Goal: Entertainment & Leisure: Consume media (video, audio)

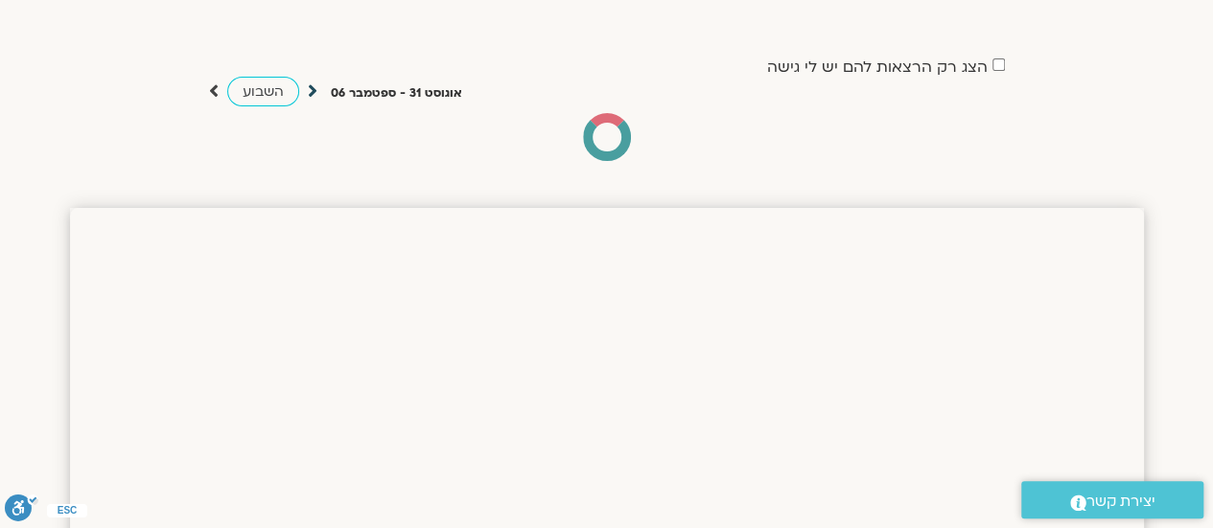
click at [312, 91] on icon at bounding box center [313, 91] width 10 height 19
click at [309, 90] on icon at bounding box center [313, 91] width 10 height 19
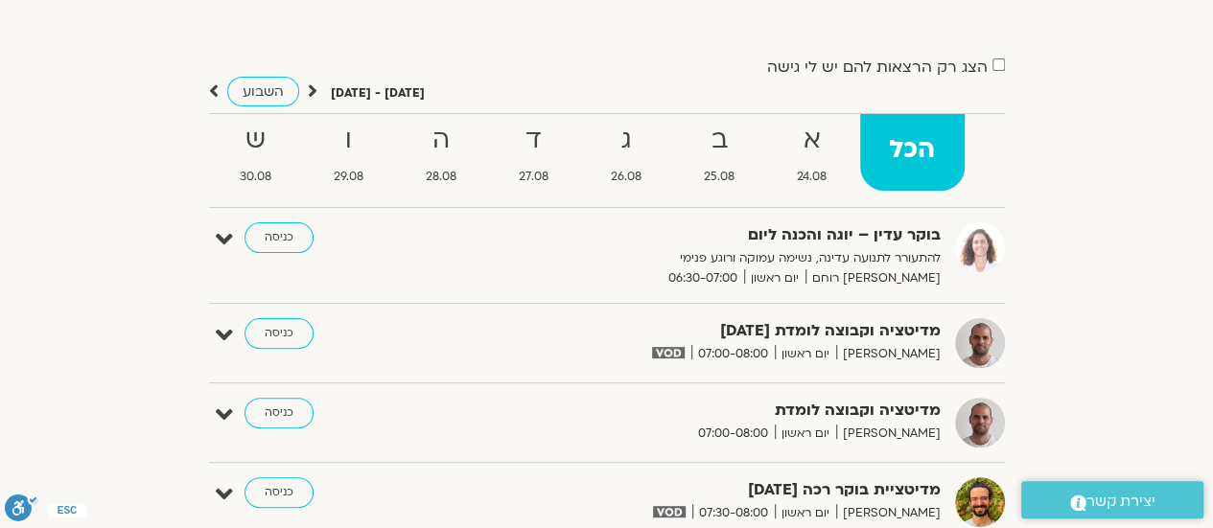
drag, startPoint x: 309, startPoint y: 90, endPoint x: 324, endPoint y: 61, distance: 32.6
click at [324, 61] on div "הצג רק הרצאות להם יש לי גישה" at bounding box center [607, 67] width 796 height 26
click at [311, 89] on icon at bounding box center [313, 91] width 10 height 19
click at [311, 93] on icon at bounding box center [313, 91] width 10 height 19
click at [311, 87] on icon at bounding box center [313, 91] width 10 height 19
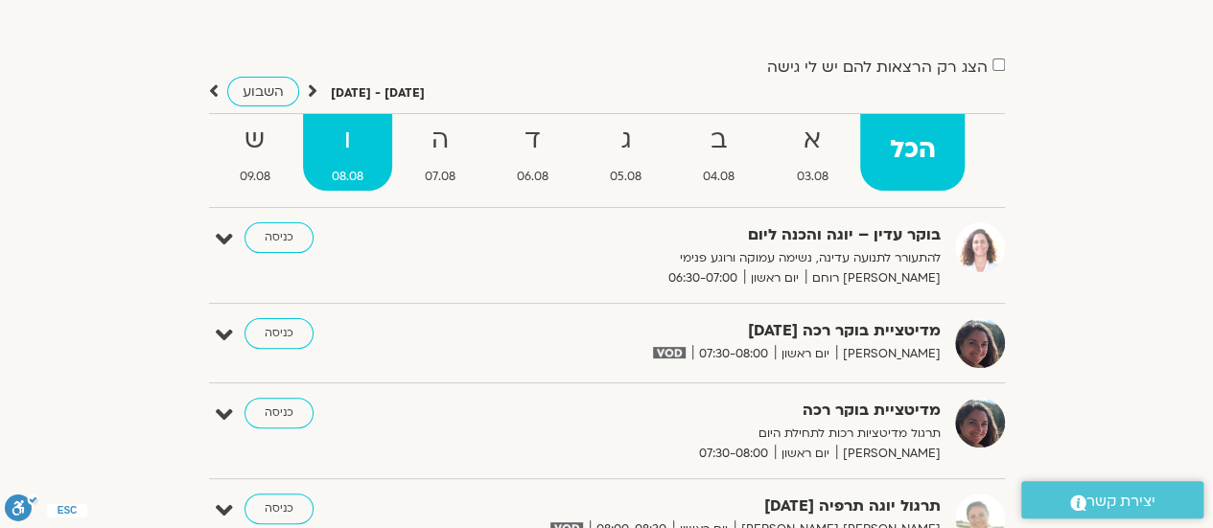
click at [372, 128] on strong "ו" at bounding box center [347, 140] width 89 height 43
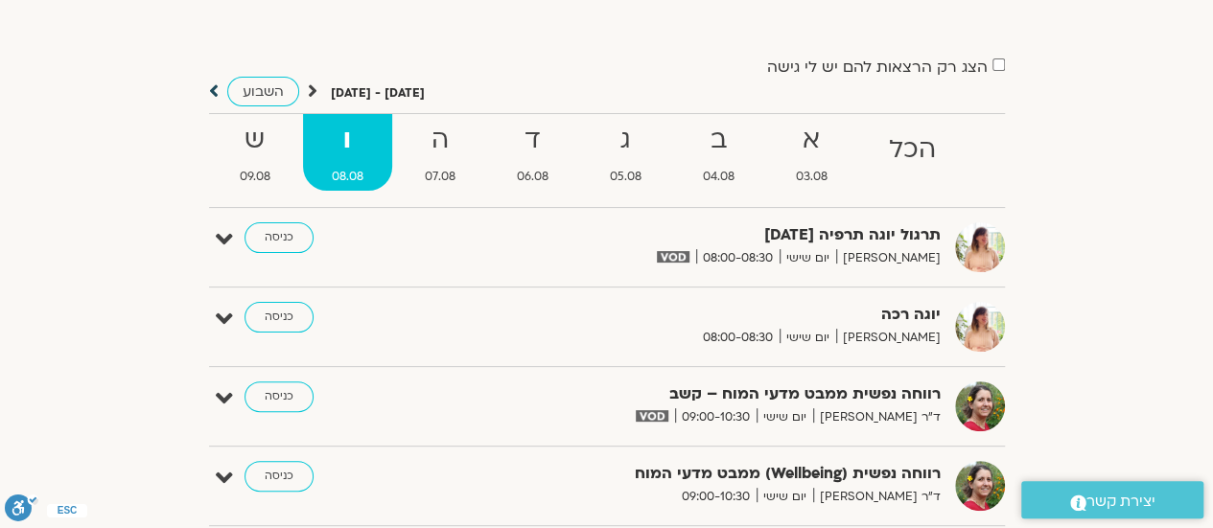
click at [214, 91] on icon at bounding box center [214, 91] width 10 height 19
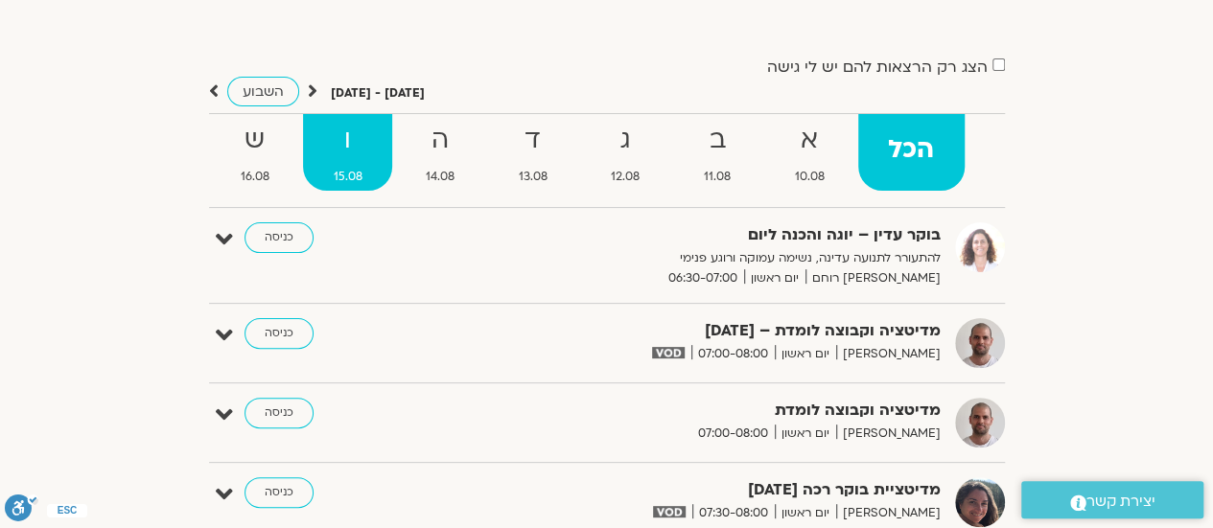
click at [337, 160] on link "ו 15.08" at bounding box center [347, 152] width 89 height 77
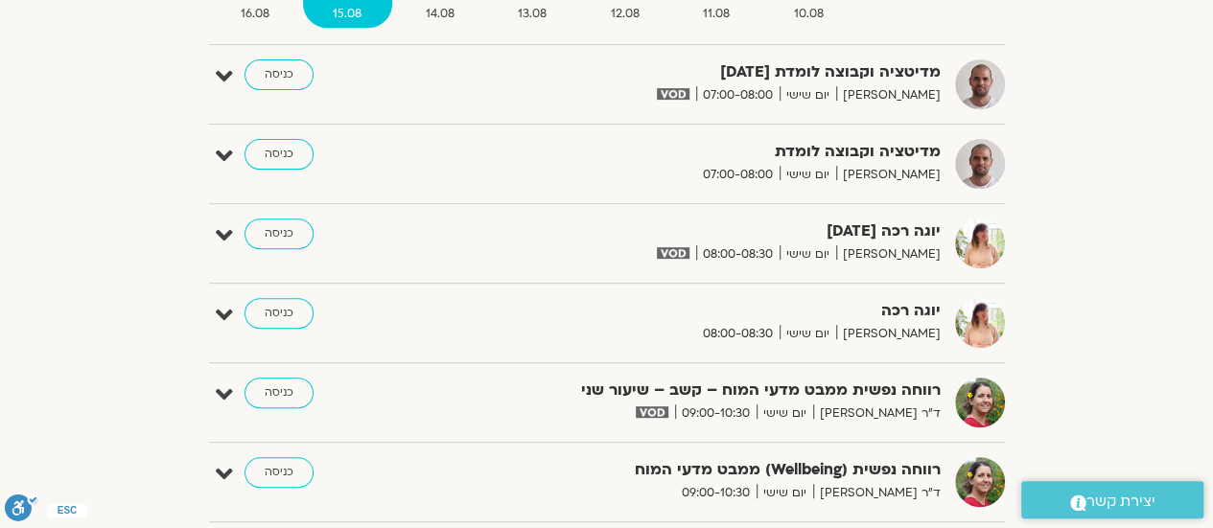
scroll to position [293, 0]
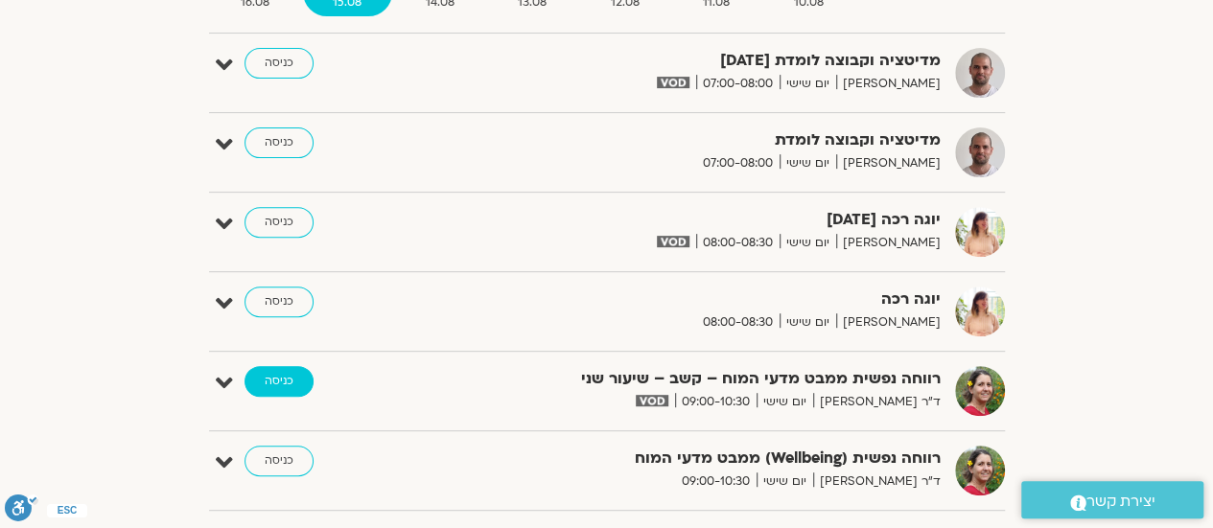
click at [278, 383] on link "כניסה" at bounding box center [279, 381] width 69 height 31
